Goal: Feedback & Contribution: Submit feedback/report problem

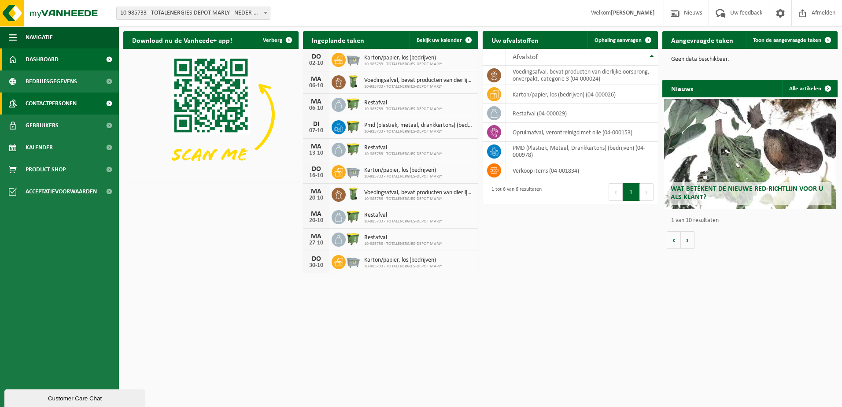
click at [61, 103] on span "Contactpersonen" at bounding box center [51, 104] width 51 height 22
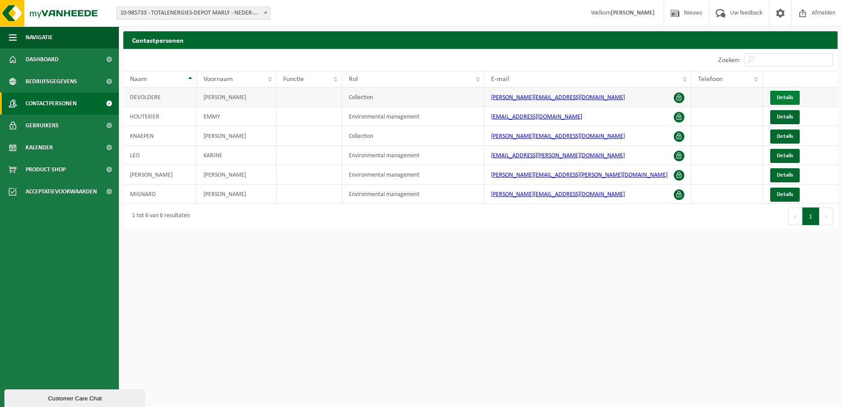
click at [784, 96] on span "Details" at bounding box center [785, 98] width 16 height 6
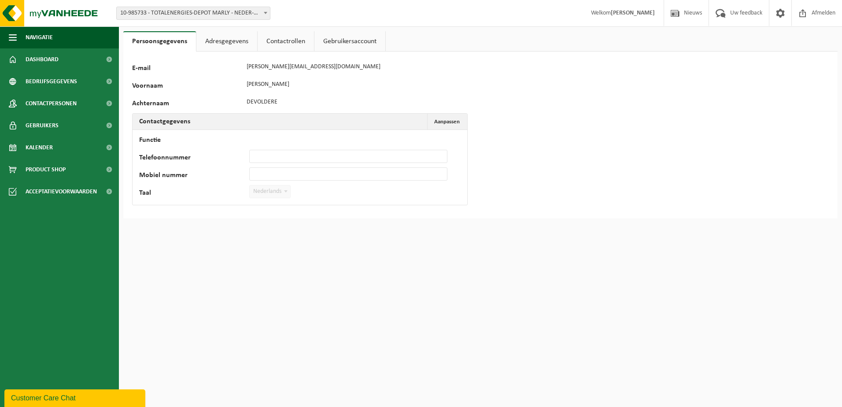
click at [211, 15] on span "10-985733 - TOTALENERGIES-DEPOT MARLY - NEDER-OVER-HEEMBEEK" at bounding box center [193, 13] width 153 height 12
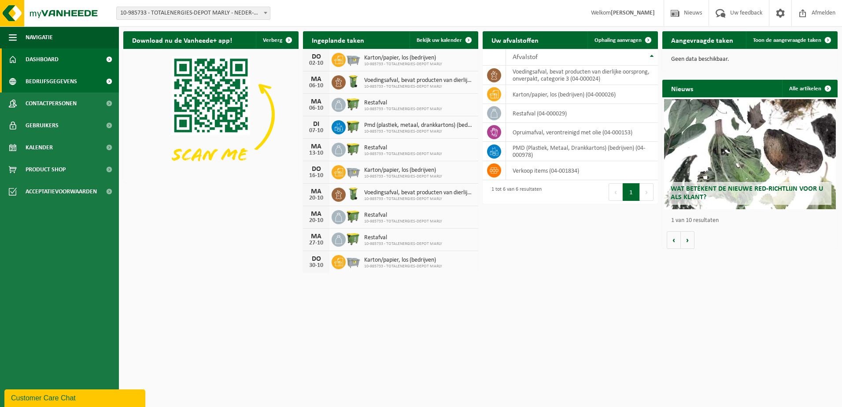
click at [65, 81] on span "Bedrijfsgegevens" at bounding box center [52, 81] width 52 height 22
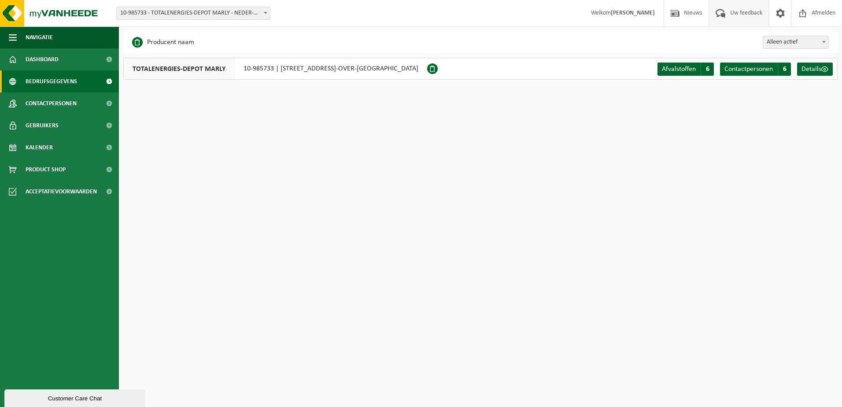
click at [741, 12] on span "Uw feedback" at bounding box center [746, 13] width 37 height 26
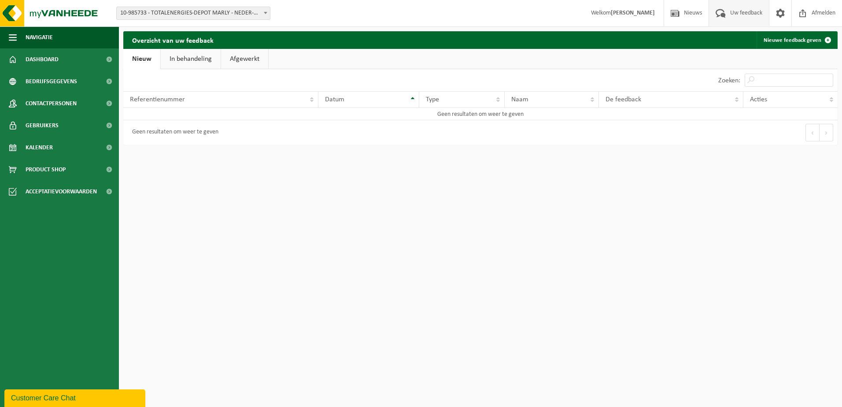
click at [144, 85] on div "10 25 50 100 10 resultaten weergeven" at bounding box center [301, 80] width 357 height 22
click at [134, 74] on div "10 25 50 100 10 resultaten weergeven" at bounding box center [301, 80] width 357 height 22
click at [803, 41] on link "Nieuwe feedback geven" at bounding box center [797, 40] width 80 height 18
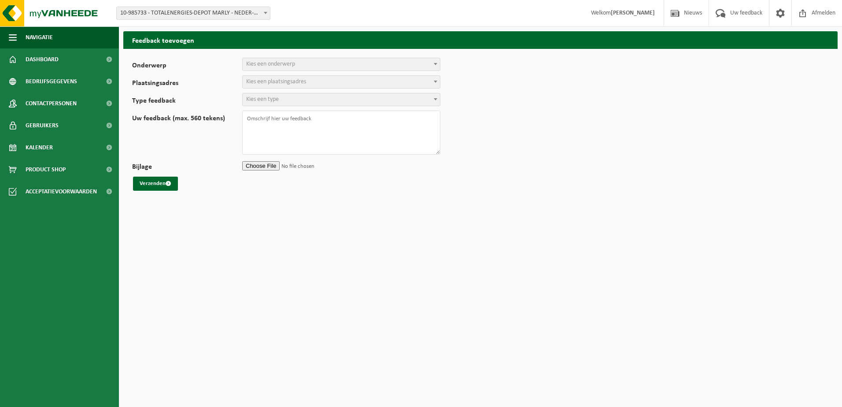
select select
click at [434, 66] on span at bounding box center [435, 63] width 9 height 11
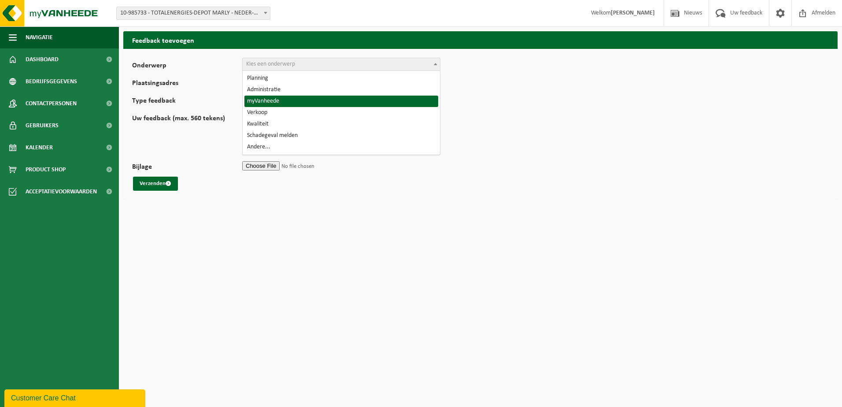
select select "11"
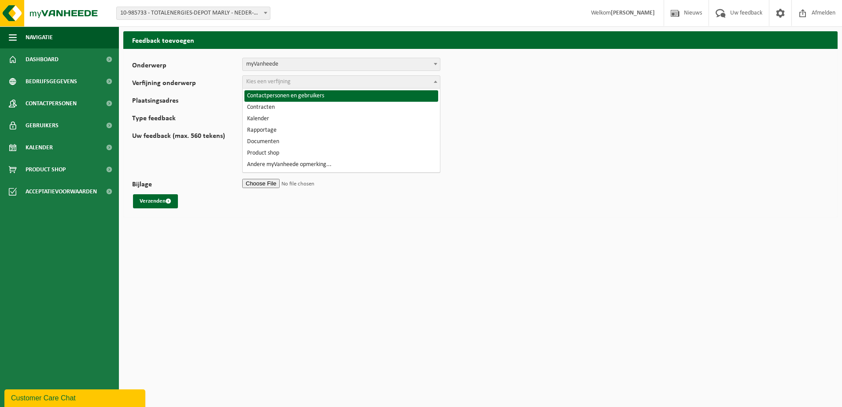
click at [438, 80] on span at bounding box center [435, 81] width 9 height 11
select select "12"
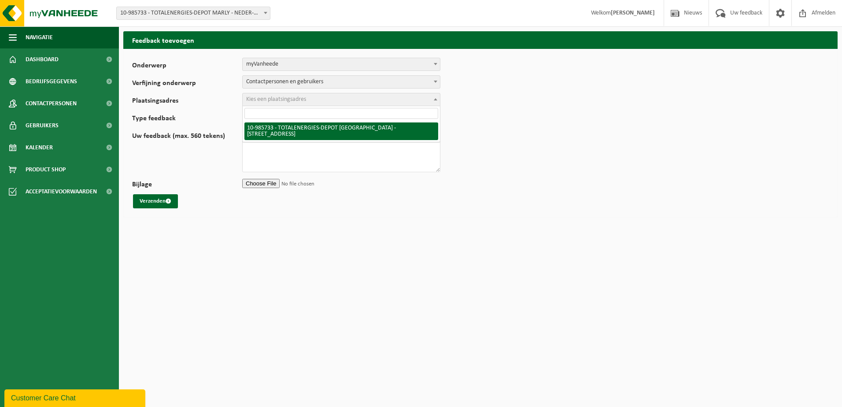
click at [435, 99] on b at bounding box center [436, 99] width 4 height 2
select select "165275"
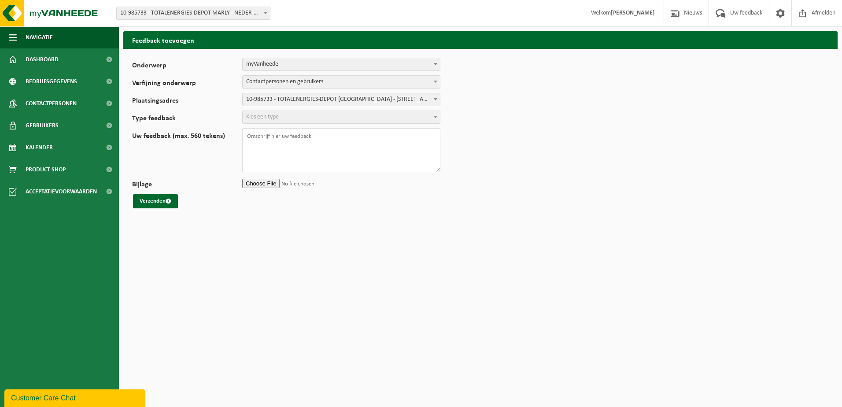
click at [439, 117] on span at bounding box center [435, 116] width 9 height 11
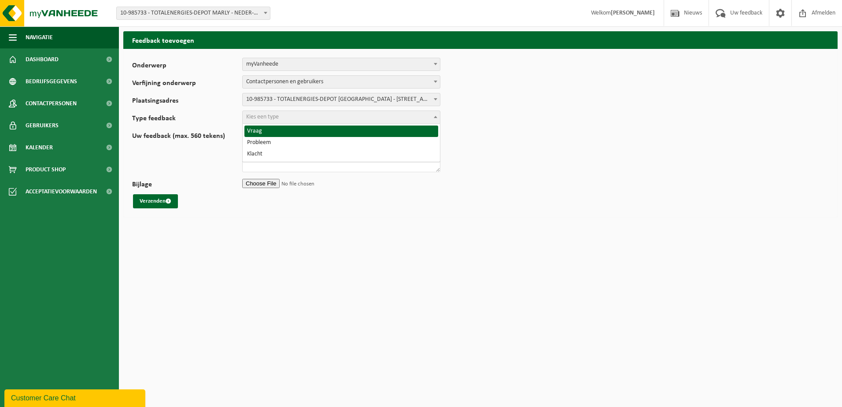
select select "QUE"
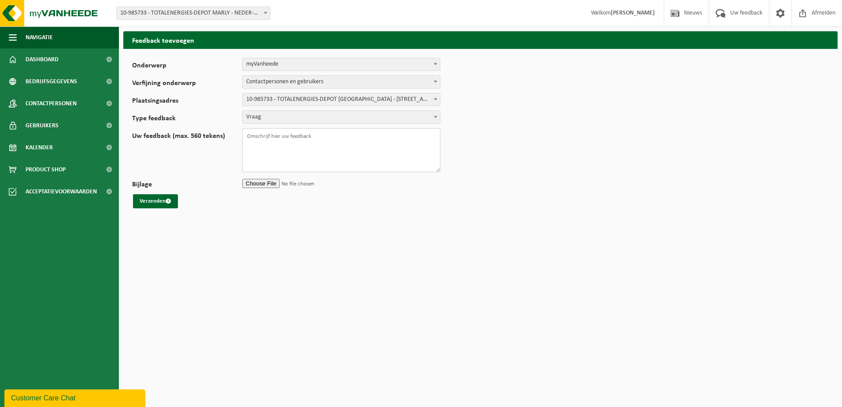
drag, startPoint x: 251, startPoint y: 139, endPoint x: 254, endPoint y: 135, distance: 5.0
click at [251, 139] on textarea "Uw feedback (max. 560 tekens)" at bounding box center [341, 150] width 198 height 44
click at [309, 142] on textarea "Beste, Onze collega Jan Mestdagh is terug uit ziekte, kan er voor hem ook een l…" at bounding box center [341, 150] width 198 height 44
type textarea "Beste, Onze collega Jan Mestdagh(jan.mestdagh@totalenergies.com) is terug uit z…"
click at [151, 200] on button "Verzenden" at bounding box center [155, 201] width 45 height 14
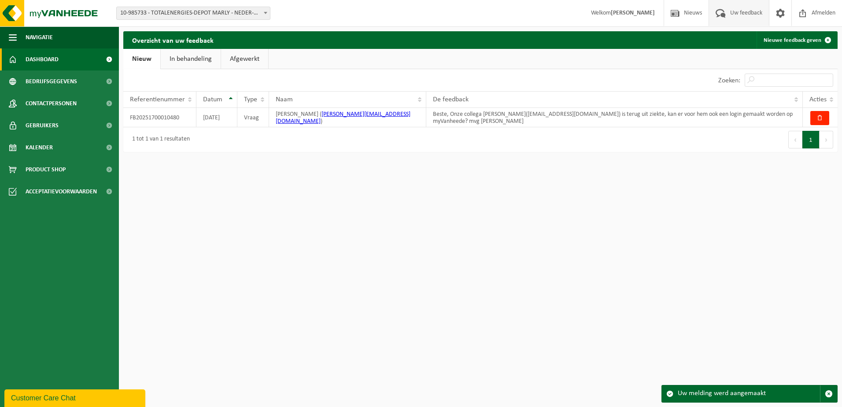
click at [48, 62] on span "Dashboard" at bounding box center [42, 59] width 33 height 22
